Goal: Information Seeking & Learning: Understand process/instructions

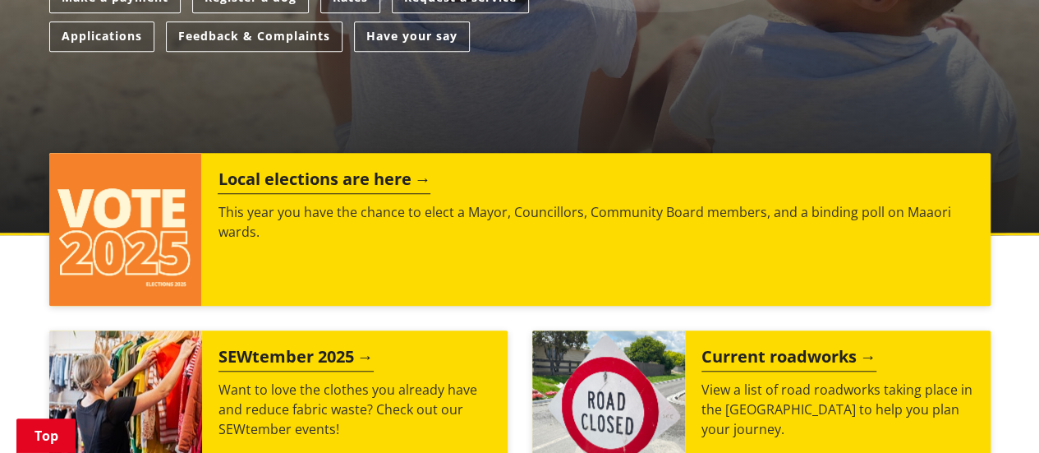
scroll to position [493, 0]
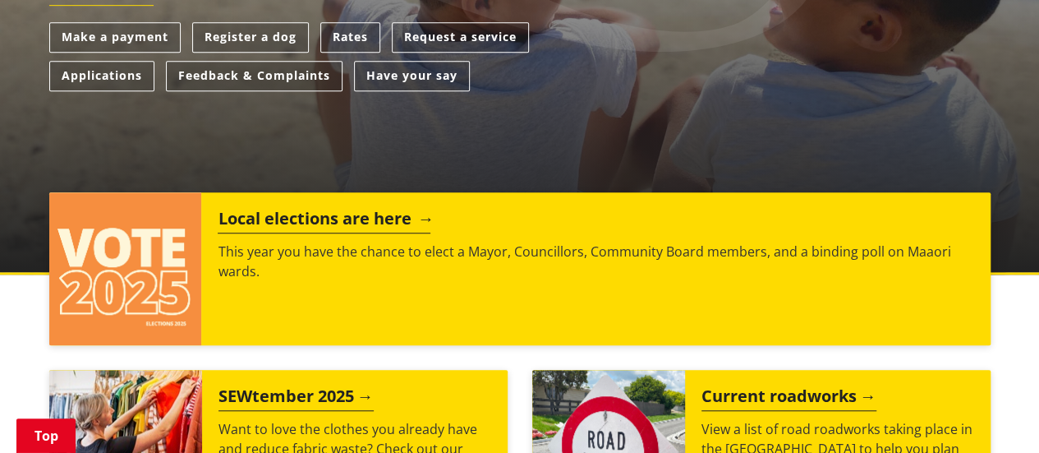
click at [383, 222] on h2 "Local elections are here" at bounding box center [324, 221] width 213 height 25
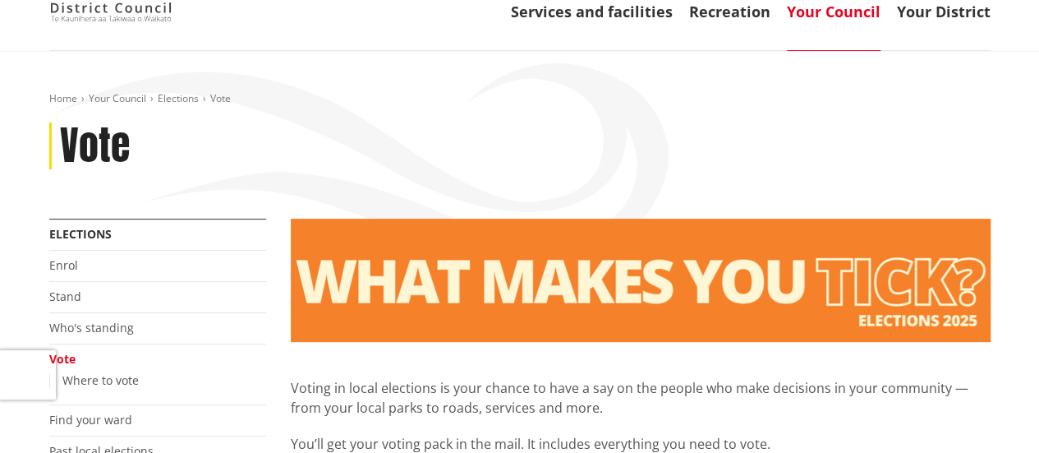
scroll to position [164, 0]
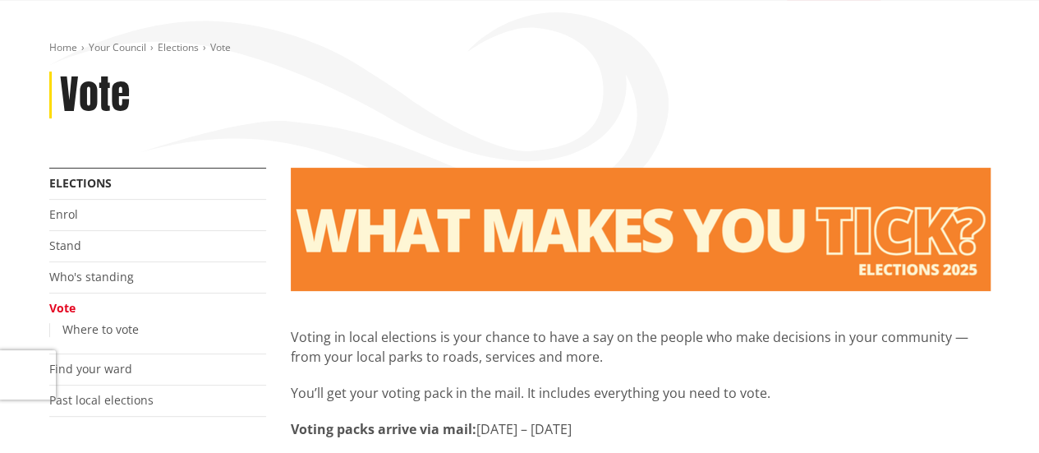
click at [114, 216] on li "Enrol" at bounding box center [157, 215] width 217 height 31
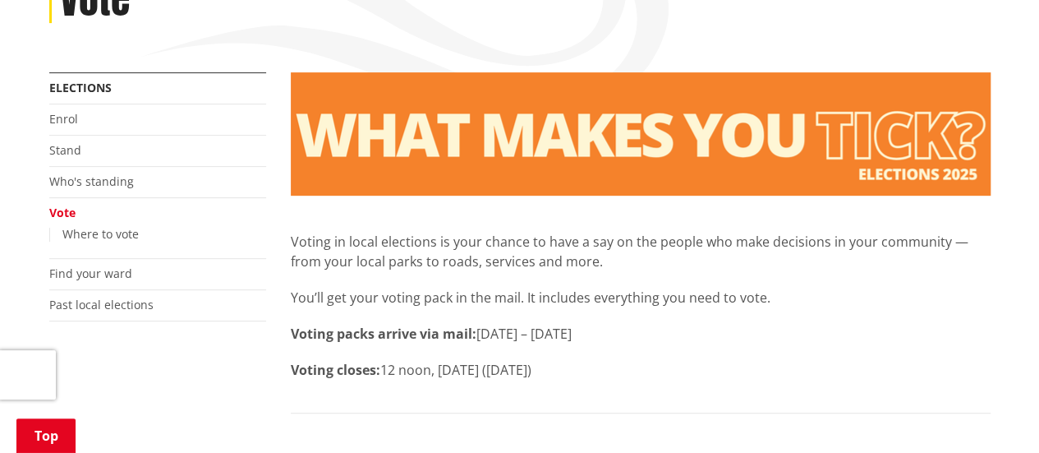
scroll to position [246, 0]
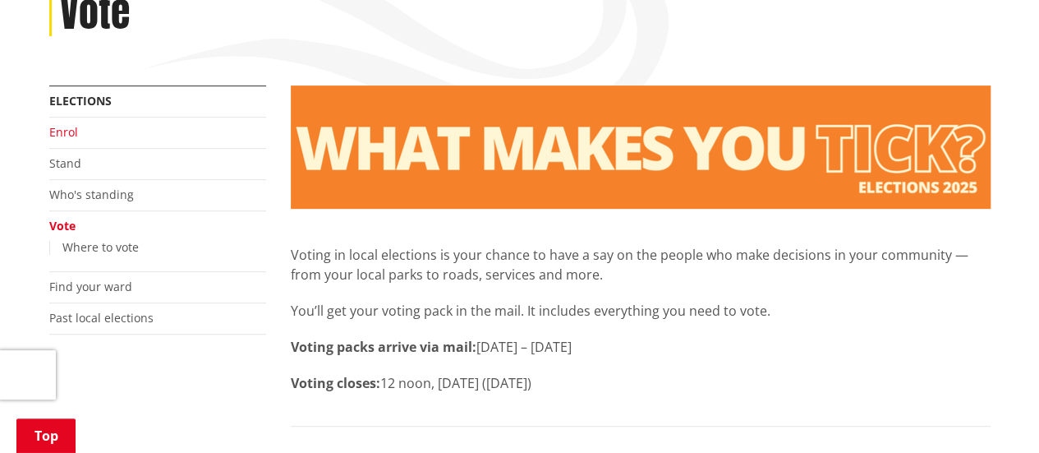
click at [58, 131] on link "Enrol" at bounding box center [63, 132] width 29 height 16
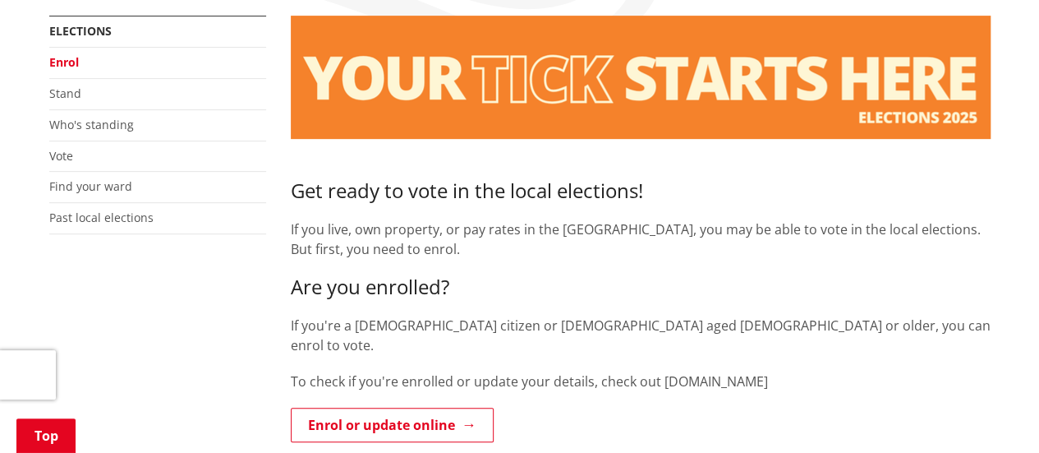
scroll to position [411, 0]
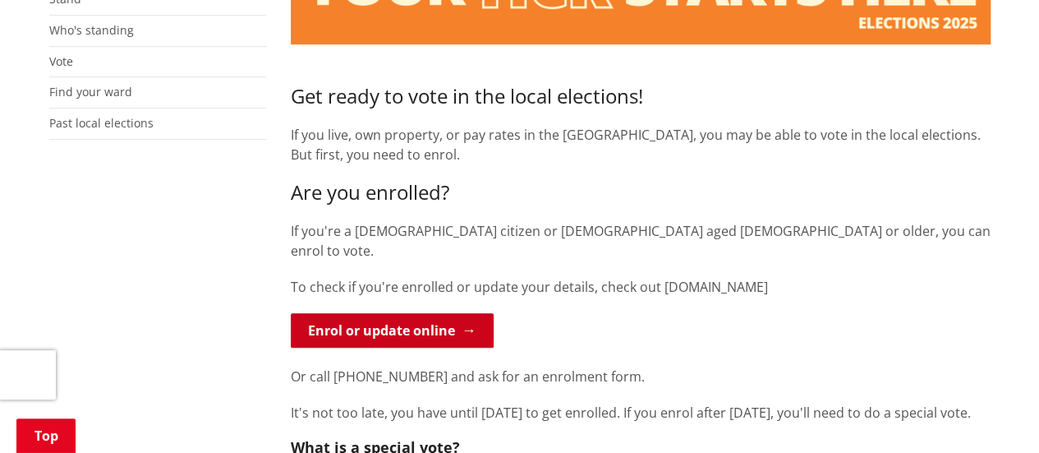
click at [430, 313] on link "Enrol or update online" at bounding box center [392, 330] width 203 height 35
